Goal: Information Seeking & Learning: Learn about a topic

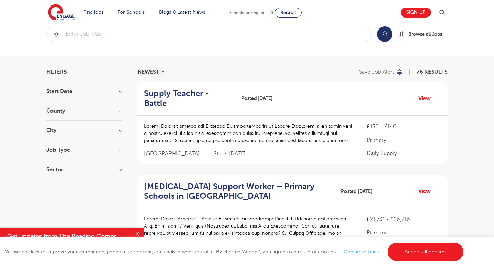
scroll to position [5, 0]
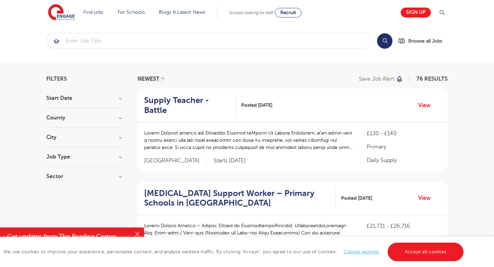
click at [103, 157] on h3 "Job Type" at bounding box center [83, 156] width 75 height 5
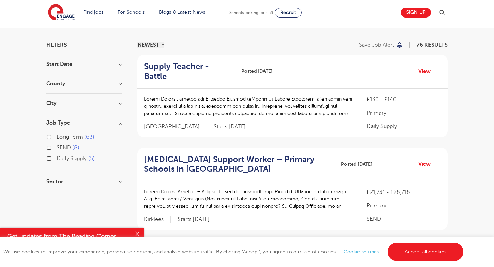
scroll to position [40, 0]
click at [52, 137] on div "Long Term 63" at bounding box center [83, 137] width 75 height 11
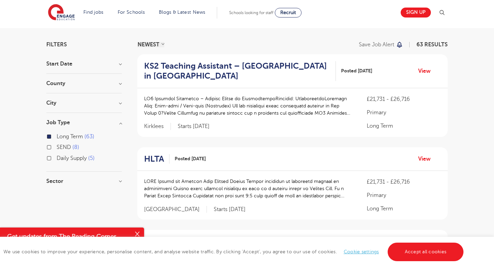
click at [79, 187] on div "Sector Primary 63 Secondary 25 All Through 14 Show more" at bounding box center [83, 184] width 75 height 12
click at [75, 180] on h3 "Sector" at bounding box center [83, 180] width 75 height 5
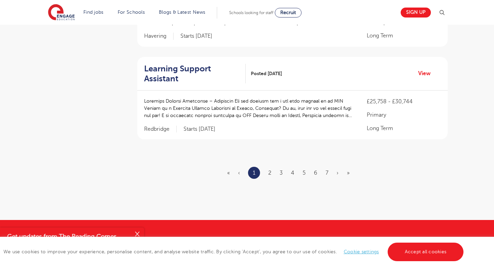
scroll to position [859, 0]
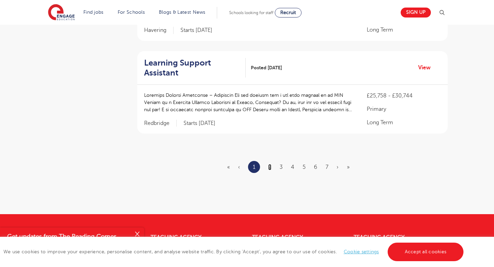
click at [271, 164] on link "2" at bounding box center [269, 167] width 3 height 6
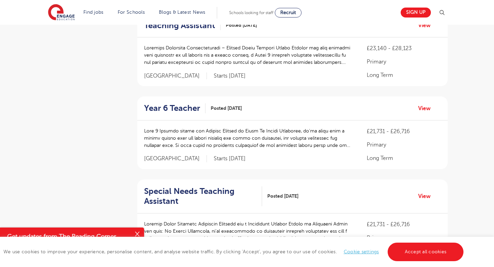
scroll to position [710, 0]
drag, startPoint x: 371, startPoint y: 110, endPoint x: 417, endPoint y: 120, distance: 47.6
click at [419, 128] on div "£21,731 - £26,716 Primary Long Term" at bounding box center [404, 145] width 74 height 35
click at [371, 128] on p "£21,731 - £26,716" at bounding box center [404, 132] width 74 height 8
drag, startPoint x: 371, startPoint y: 112, endPoint x: 446, endPoint y: 112, distance: 74.8
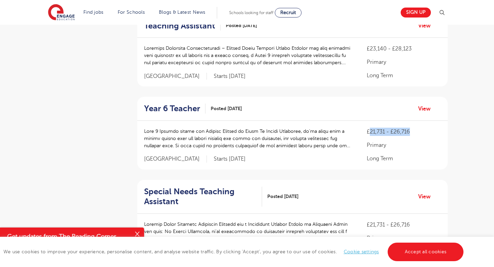
click at [446, 121] on div "£21,731 - £26,716 Primary Long Term [GEOGRAPHIC_DATA] Starts [DATE]" at bounding box center [292, 145] width 310 height 49
drag, startPoint x: 370, startPoint y: 111, endPoint x: 417, endPoint y: 113, distance: 47.0
click at [417, 128] on p "£21,731 - £26,716" at bounding box center [404, 132] width 74 height 8
click at [419, 128] on p "£21,731 - £26,716" at bounding box center [404, 132] width 74 height 8
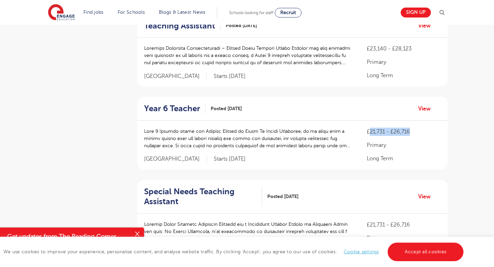
drag, startPoint x: 371, startPoint y: 109, endPoint x: 422, endPoint y: 116, distance: 52.3
click at [422, 128] on p "£21,731 - £26,716" at bounding box center [404, 132] width 74 height 8
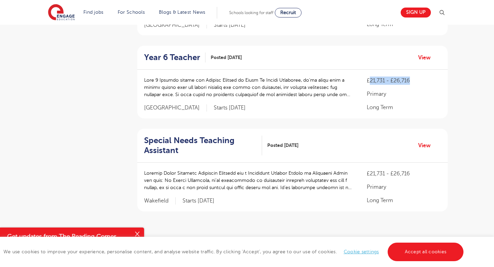
scroll to position [762, 0]
click at [282, 241] on link "3" at bounding box center [280, 244] width 3 height 6
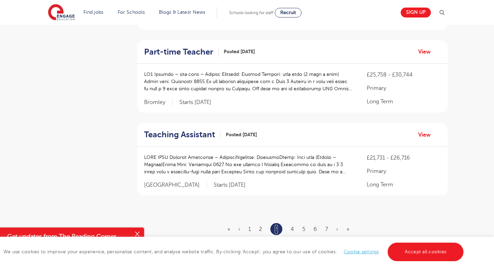
scroll to position [767, 0]
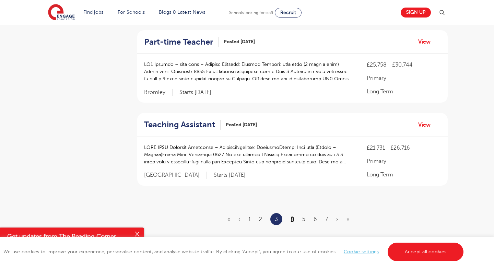
click at [292, 216] on link "4" at bounding box center [292, 219] width 3 height 6
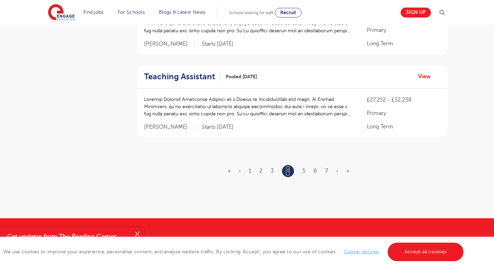
scroll to position [796, 0]
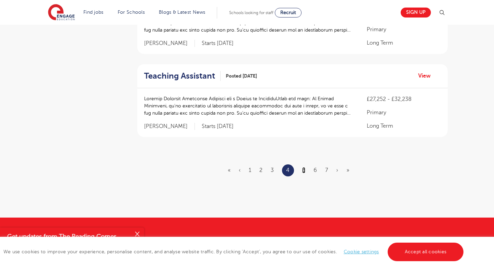
click at [303, 168] on link "5" at bounding box center [303, 170] width 3 height 6
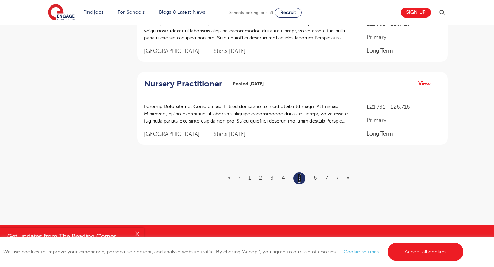
scroll to position [828, 0]
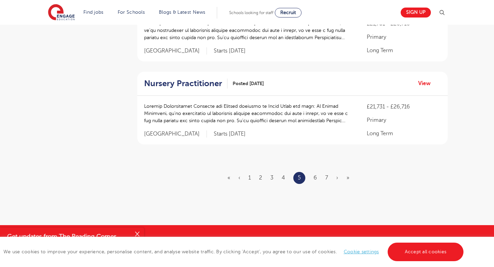
click at [318, 172] on ul "« ‹ 1 2 3 4 5 6 7 › »" at bounding box center [292, 178] width 130 height 12
click at [316, 175] on link "6" at bounding box center [315, 178] width 3 height 6
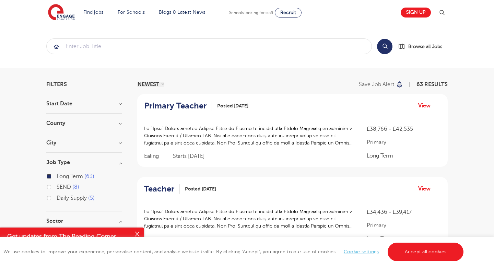
click at [114, 127] on div "County [GEOGRAPHIC_DATA] 13 Kirklees 9 [GEOGRAPHIC_DATA] 7 [GEOGRAPHIC_DATA] 4 …" at bounding box center [83, 126] width 75 height 13
click at [119, 123] on h3 "County" at bounding box center [83, 122] width 75 height 5
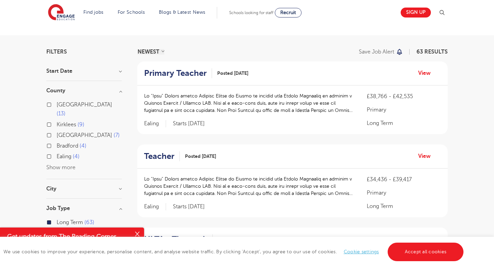
scroll to position [35, 0]
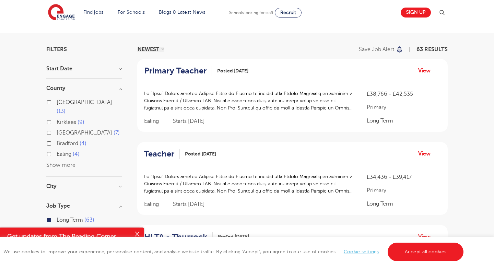
click at [61, 159] on div "Leeds 13 Kirklees 9 [GEOGRAPHIC_DATA] 7 [GEOGRAPHIC_DATA] 4 Ealing 4 Show more" at bounding box center [83, 134] width 75 height 72
click at [63, 162] on button "Show more" at bounding box center [60, 165] width 29 height 6
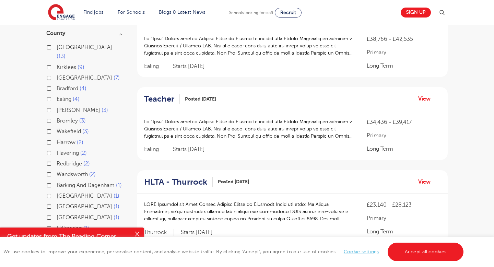
scroll to position [87, 0]
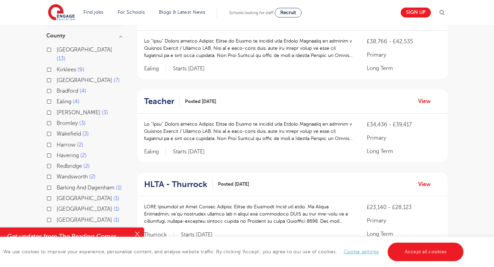
click at [57, 76] on label "[GEOGRAPHIC_DATA] 7" at bounding box center [88, 80] width 63 height 9
click at [57, 77] on input "[GEOGRAPHIC_DATA] 7" at bounding box center [59, 79] width 4 height 4
checkbox input "true"
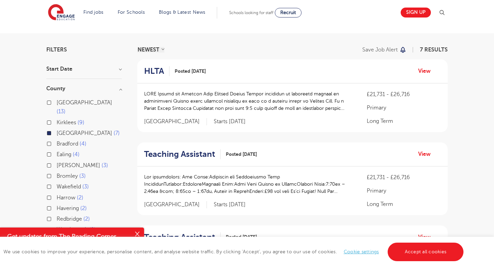
scroll to position [34, 0]
